Goal: Information Seeking & Learning: Check status

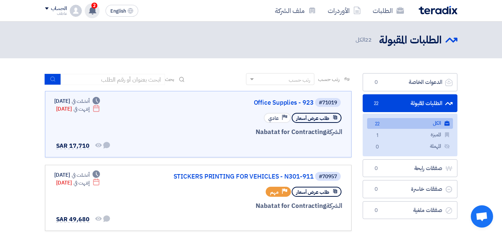
click at [94, 7] on span "2" at bounding box center [94, 6] width 6 height 6
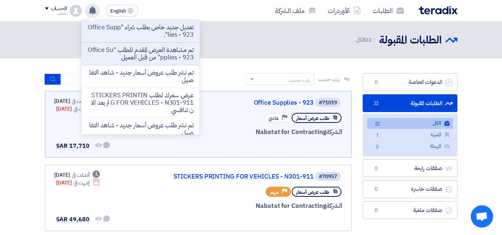
click at [160, 49] on p "تم مشاهدة العرض المقدم للطلب "Office Supplies - 923" من قبل العميل" at bounding box center [140, 53] width 106 height 15
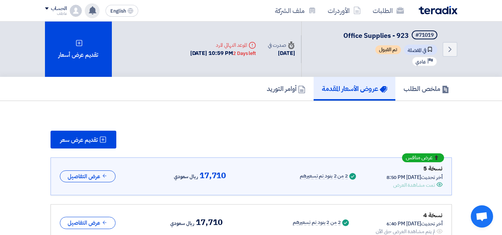
click at [91, 10] on use at bounding box center [92, 10] width 7 height 8
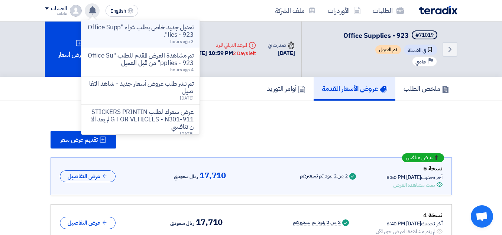
click at [168, 29] on p "تعديل جديد خاص بطلب شراء "Office Supplies - 923"." at bounding box center [140, 31] width 106 height 15
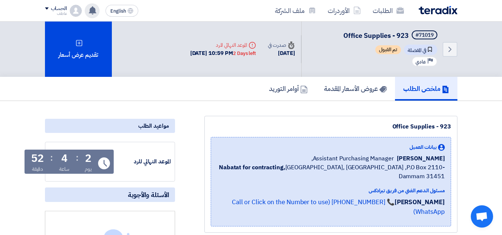
click at [91, 13] on use at bounding box center [92, 10] width 7 height 8
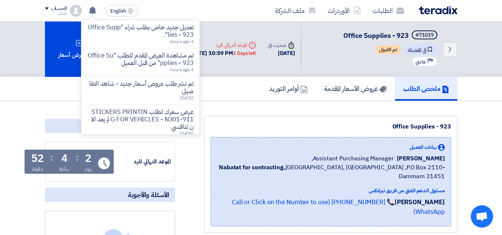
click at [417, 124] on div "Office Supplies - 923" at bounding box center [331, 126] width 240 height 9
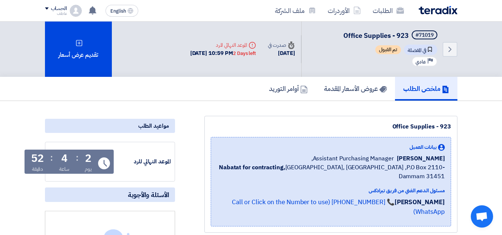
click at [417, 124] on div "Office Supplies - 923" at bounding box center [331, 126] width 240 height 9
copy div "Office Supplies - 923"
click at [91, 9] on use at bounding box center [92, 10] width 7 height 8
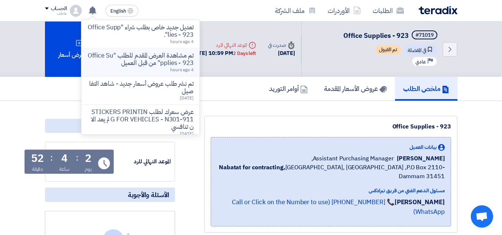
click at [146, 63] on p "تم مشاهدة العرض المقدم للطلب "Office Supplies - 923" من قبل العميل" at bounding box center [140, 59] width 106 height 15
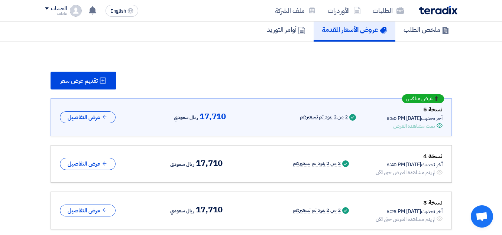
scroll to position [59, 0]
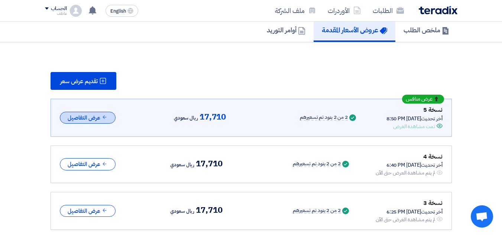
click at [81, 120] on button "عرض التفاصيل" at bounding box center [88, 118] width 56 height 12
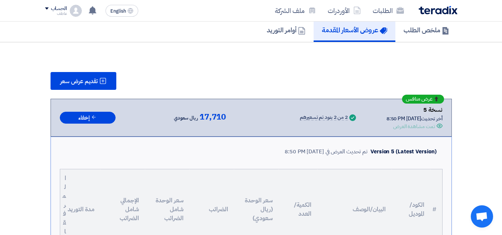
click at [205, 117] on span "17,710" at bounding box center [212, 117] width 26 height 9
click at [387, 152] on div "Version 5 (Latest Version)" at bounding box center [403, 151] width 66 height 9
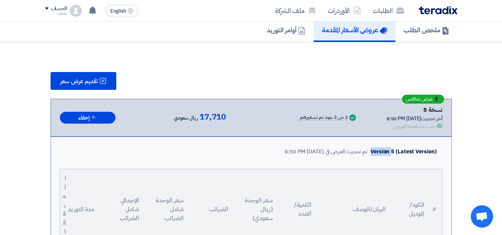
click at [387, 152] on div "Version 5 (Latest Version)" at bounding box center [403, 151] width 66 height 9
click at [405, 152] on div "Version 5 (Latest Version)" at bounding box center [403, 151] width 66 height 9
drag, startPoint x: 325, startPoint y: 152, endPoint x: 308, endPoint y: 152, distance: 17.8
click at [308, 152] on div "تم تحديث العرض في [DATE] 8:50 PM" at bounding box center [326, 151] width 83 height 9
click at [289, 153] on div "تم تحديث العرض في [DATE] 8:50 PM" at bounding box center [326, 151] width 83 height 9
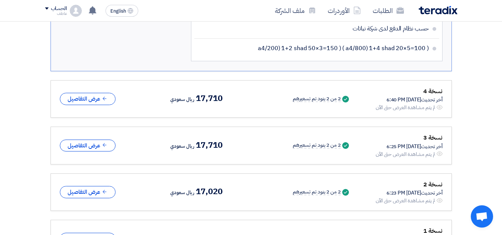
scroll to position [554, 0]
drag, startPoint x: 54, startPoint y: 102, endPoint x: 22, endPoint y: 89, distance: 34.5
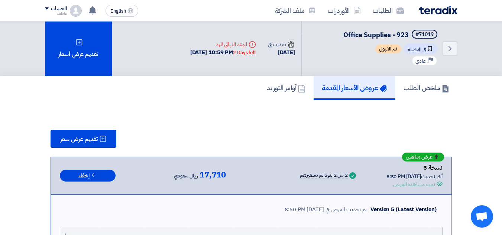
scroll to position [0, 0]
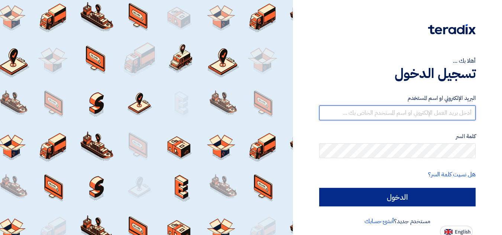
type input "[EMAIL_ADDRESS][DOMAIN_NAME]"
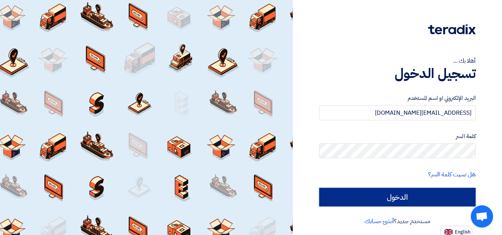
click at [406, 195] on input "الدخول" at bounding box center [397, 197] width 156 height 19
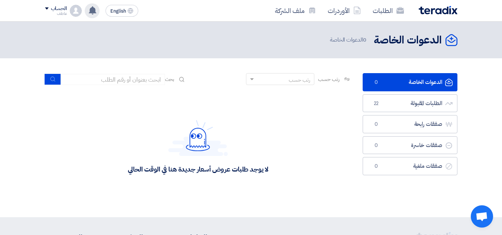
click at [92, 9] on use at bounding box center [92, 10] width 7 height 8
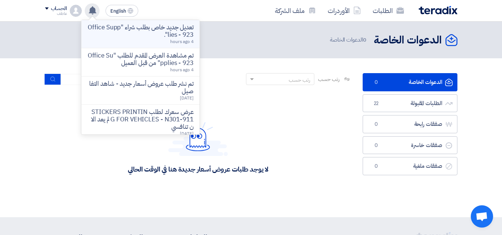
click at [179, 35] on p "تعديل جديد خاص بطلب شراء "Office Supplies - 923"." at bounding box center [140, 31] width 106 height 15
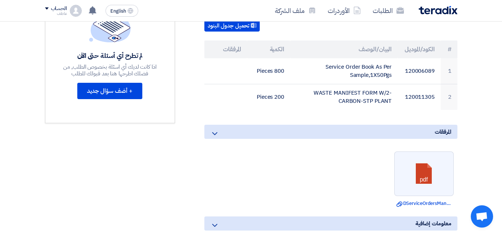
scroll to position [223, 0]
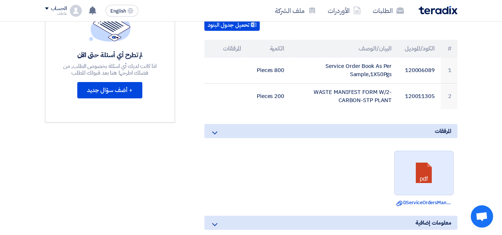
click at [427, 168] on link at bounding box center [423, 173] width 59 height 45
